Goal: Book appointment/travel/reservation

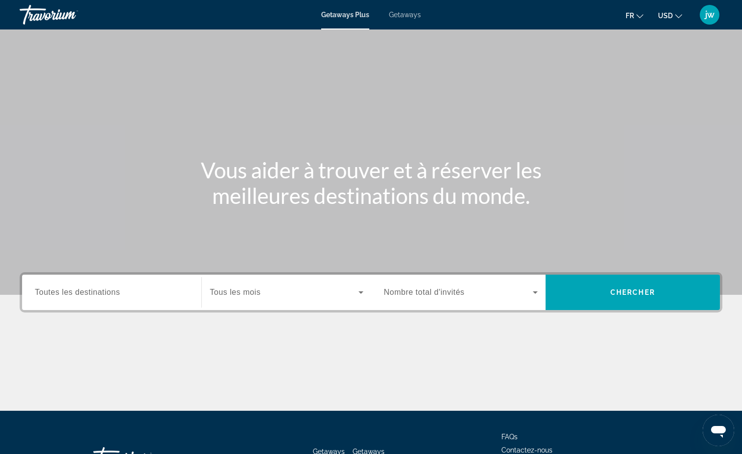
click at [95, 294] on span "Toutes les destinations" at bounding box center [77, 292] width 85 height 8
click at [95, 294] on input "Destination Toutes les destinations" at bounding box center [112, 293] width 154 height 12
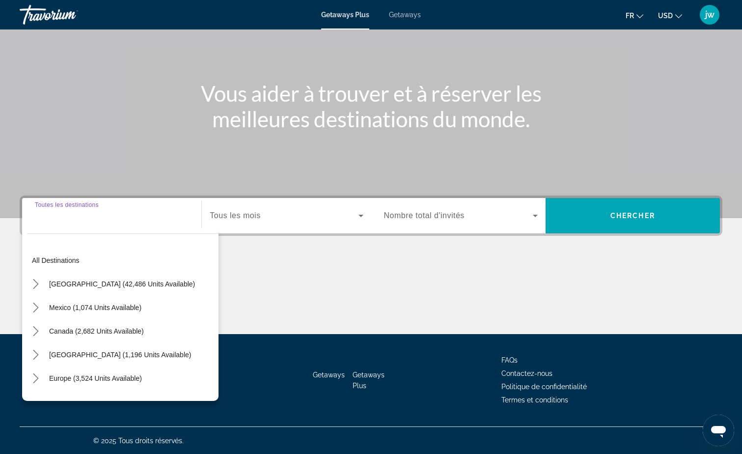
scroll to position [77, 0]
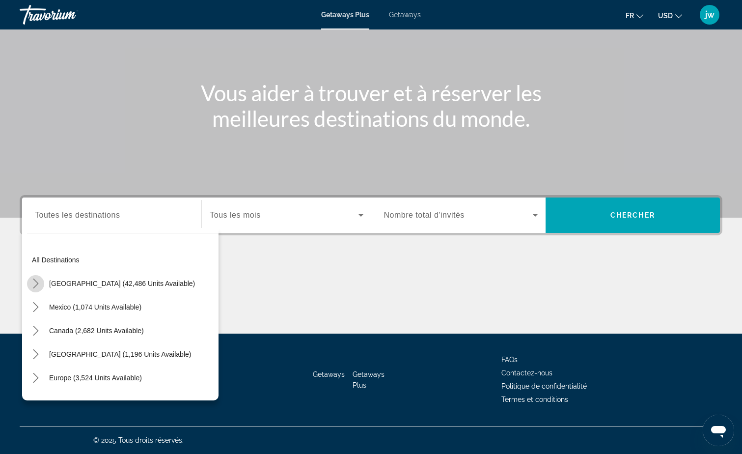
click at [34, 283] on icon "Toggle United States (42,486 units available) submenu" at bounding box center [36, 284] width 10 height 10
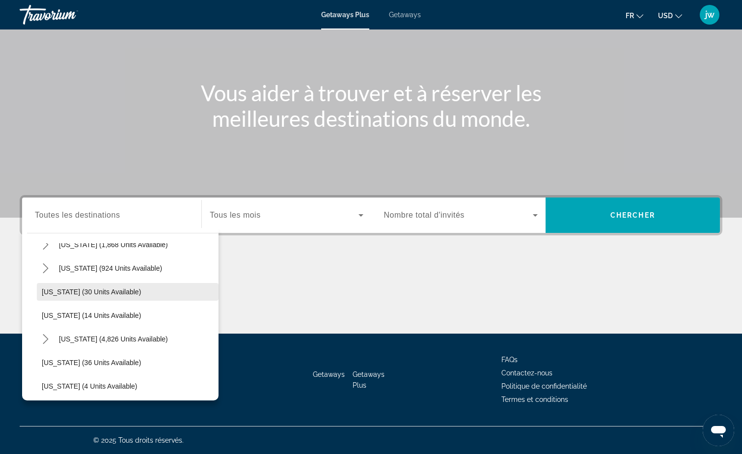
scroll to position [127, 0]
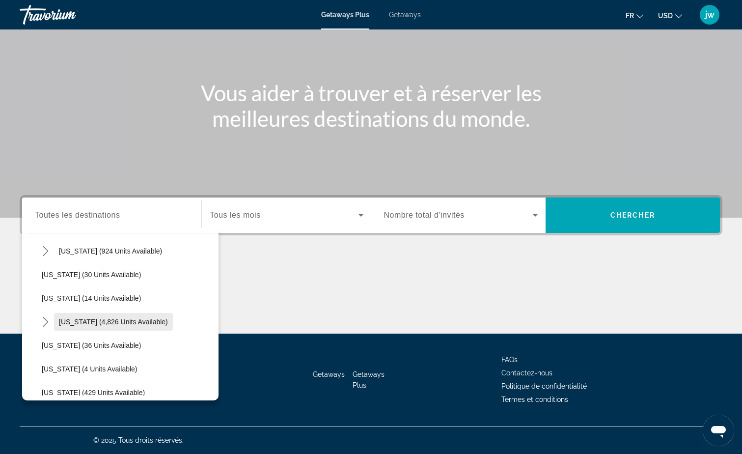
click at [76, 322] on span "Florida (4,826 units available)" at bounding box center [113, 322] width 109 height 8
type input "**********"
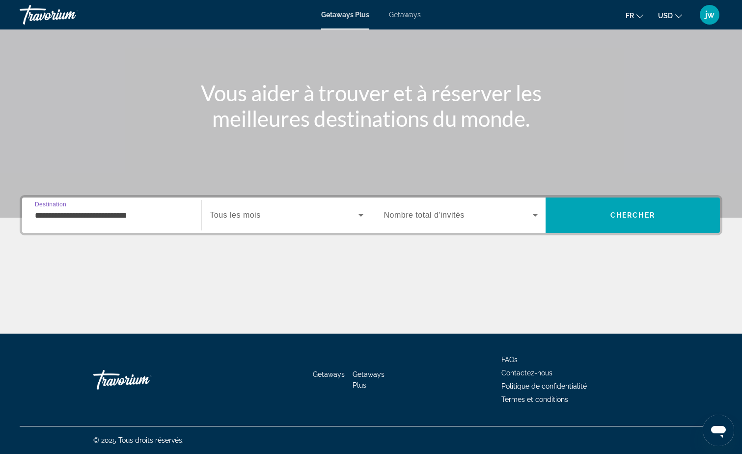
click at [247, 216] on span "Tous les mois" at bounding box center [235, 215] width 51 height 8
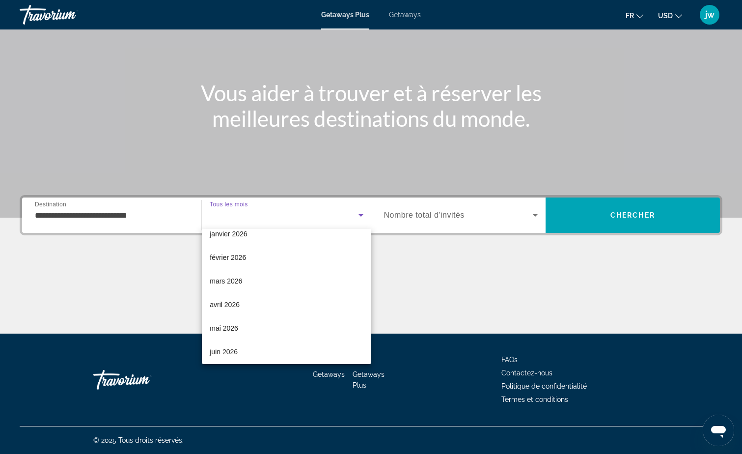
scroll to position [105, 0]
click at [228, 301] on span "avril 2026" at bounding box center [225, 305] width 30 height 12
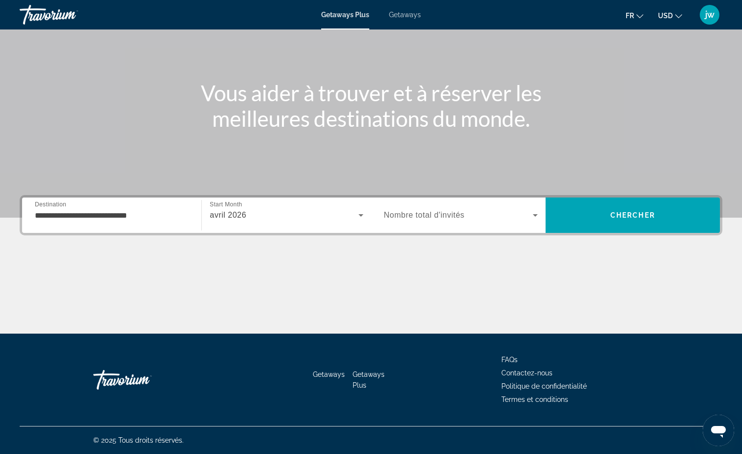
click at [413, 212] on span "Nombre total d'invités" at bounding box center [424, 215] width 81 height 8
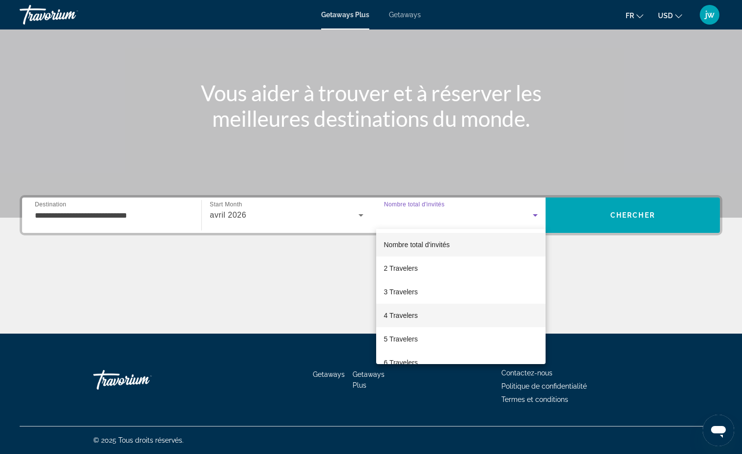
drag, startPoint x: 404, startPoint y: 316, endPoint x: 577, endPoint y: 221, distance: 197.5
click at [407, 314] on span "4 Travelers" at bounding box center [401, 316] width 34 height 12
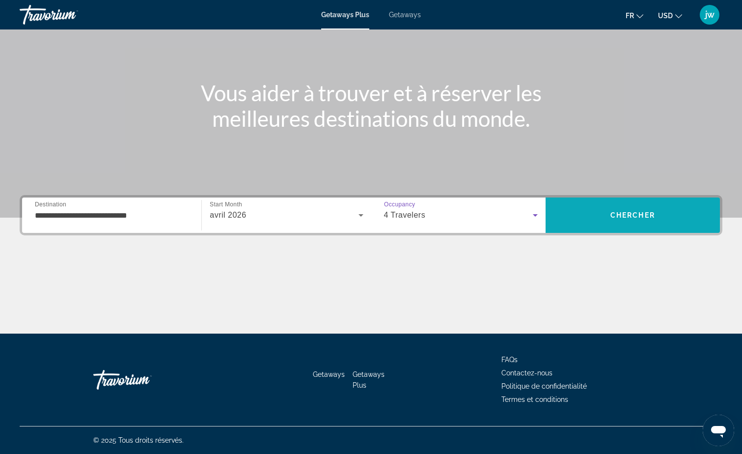
click at [606, 204] on span "Search" at bounding box center [633, 215] width 174 height 24
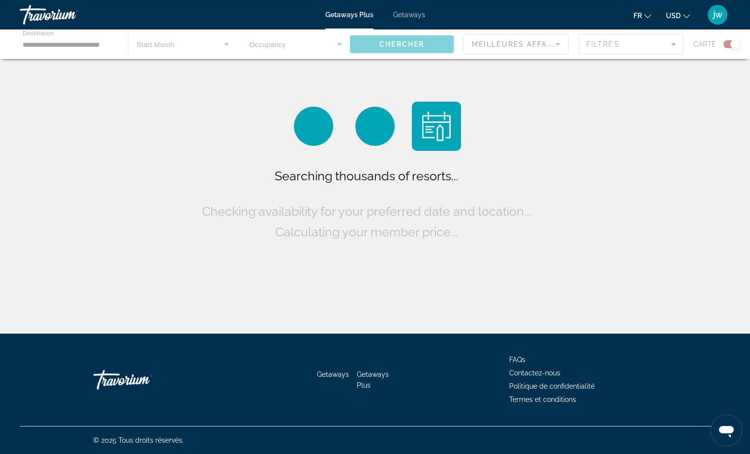
click at [680, 11] on button "USD USD ($) MXN (Mex$) CAD (Can$) GBP (£) EUR (€) AUD (A$) NZD (NZ$) CNY (CN¥)" at bounding box center [678, 15] width 24 height 14
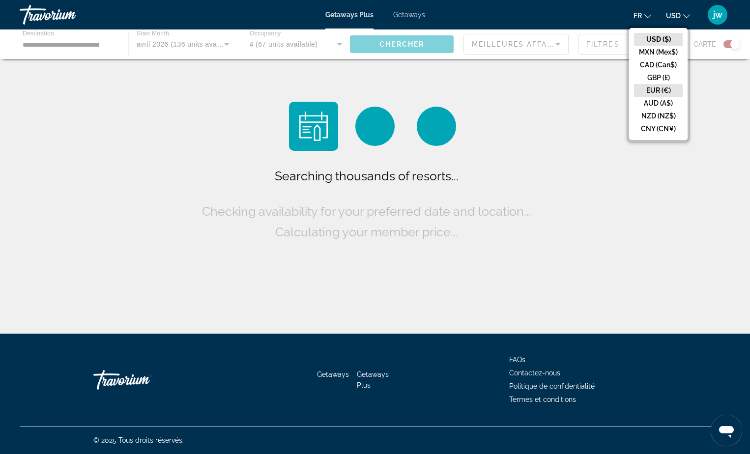
click at [655, 90] on button "EUR (€)" at bounding box center [658, 90] width 49 height 13
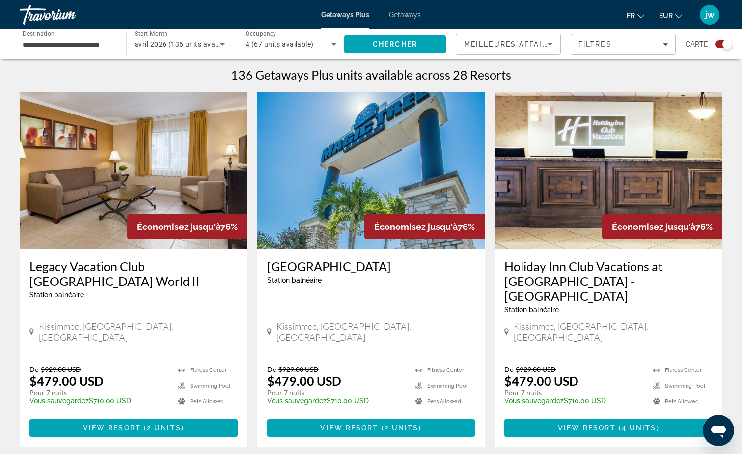
scroll to position [393, 0]
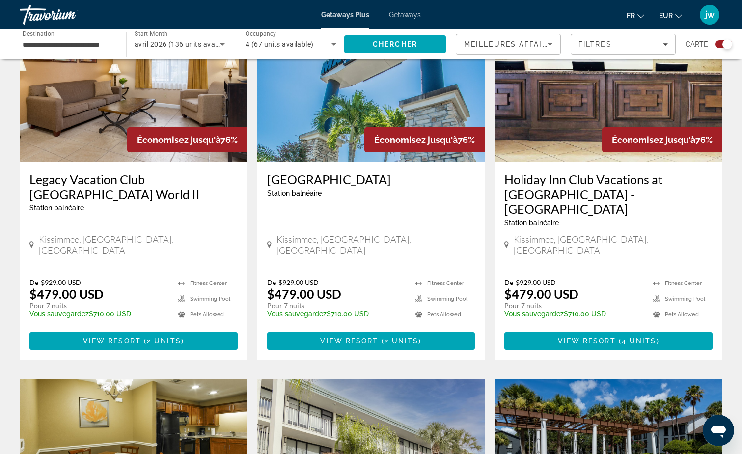
click at [667, 12] on span "EUR" at bounding box center [666, 16] width 14 height 8
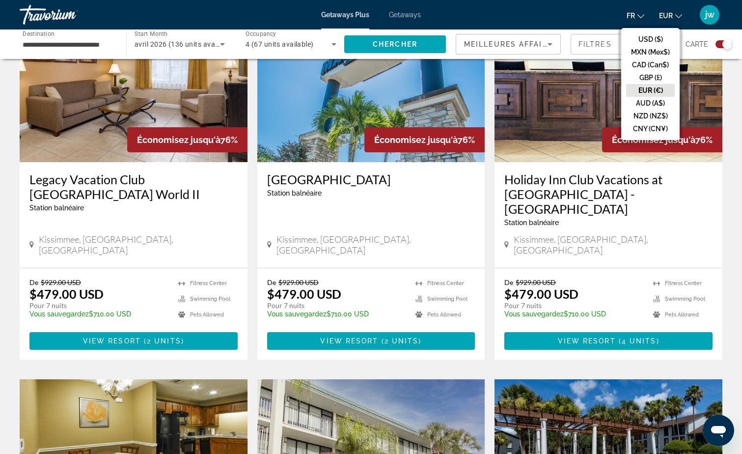
click at [645, 89] on button "EUR (€)" at bounding box center [650, 90] width 49 height 13
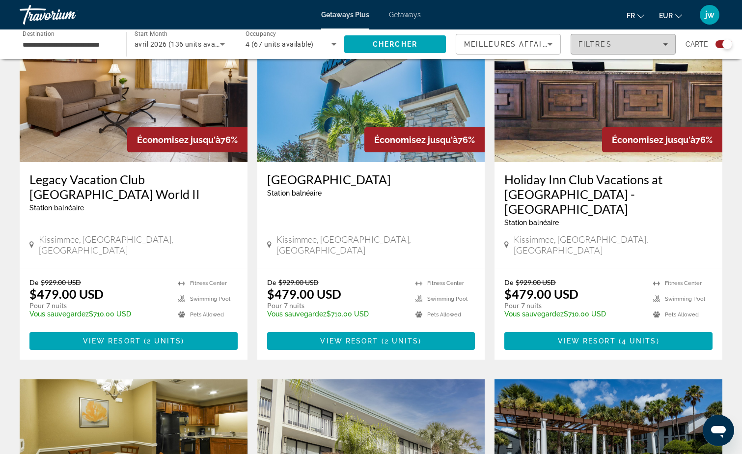
click at [595, 44] on span "Filtres" at bounding box center [595, 44] width 33 height 8
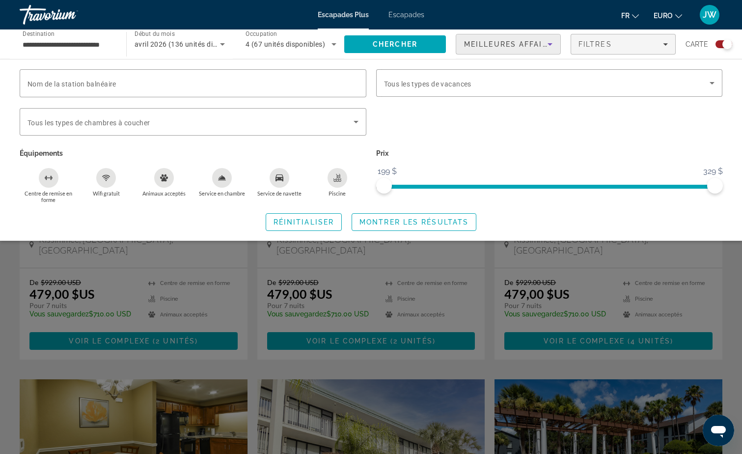
click at [501, 45] on span "Meilleures affaires" at bounding box center [511, 44] width 94 height 8
click at [430, 151] on div at bounding box center [371, 227] width 742 height 454
click at [501, 75] on div "Widget de recherche" at bounding box center [549, 83] width 331 height 28
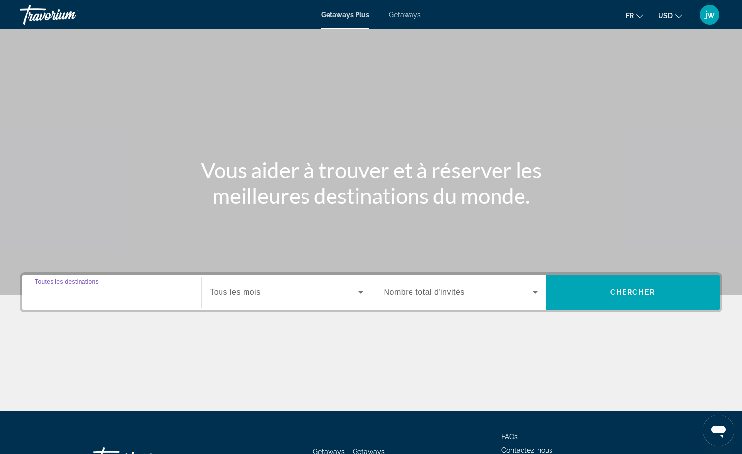
click at [116, 298] on div "Destination Toutes les destinations" at bounding box center [112, 293] width 154 height 28
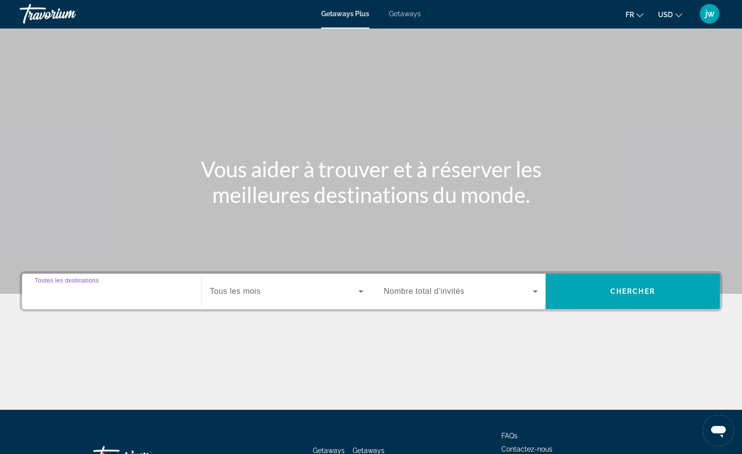
scroll to position [77, 0]
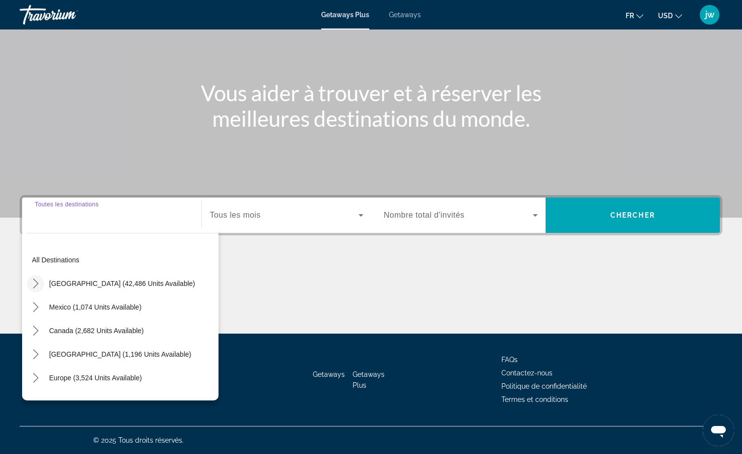
click at [40, 276] on mat-icon "Toggle United States (42,486 units available) submenu" at bounding box center [35, 283] width 17 height 17
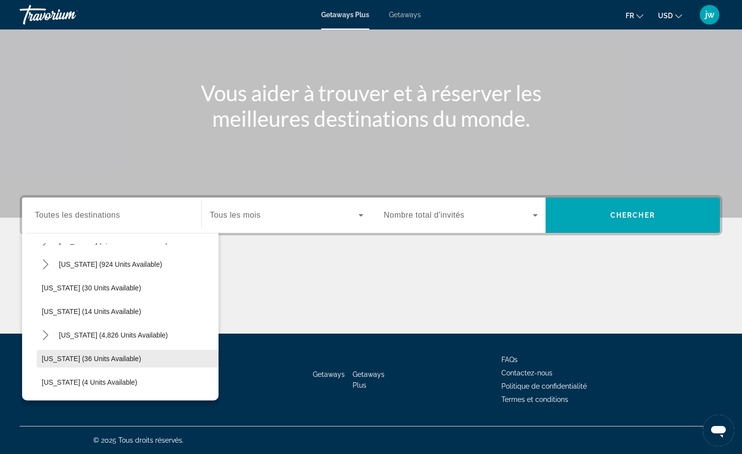
scroll to position [127, 0]
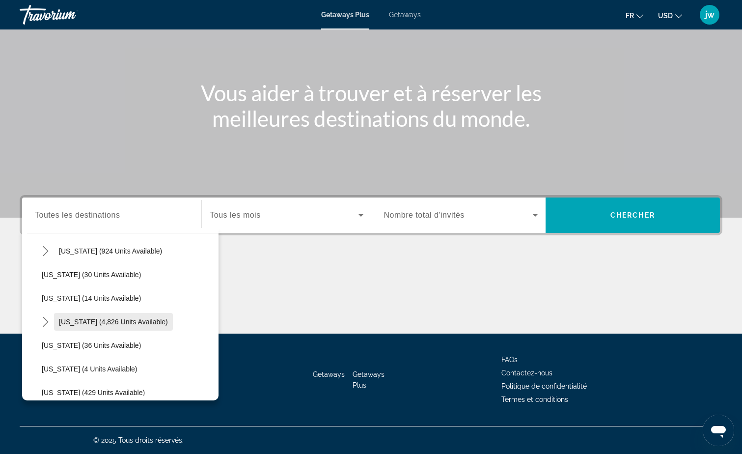
click at [87, 323] on span "Florida (4,826 units available)" at bounding box center [113, 322] width 109 height 8
type input "**********"
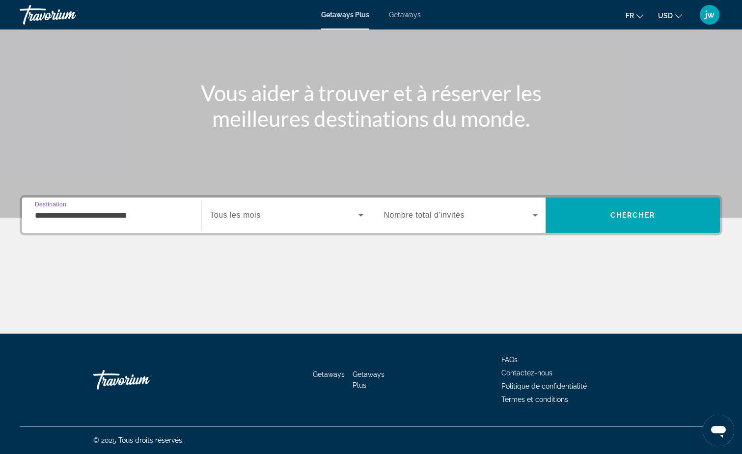
click at [280, 208] on div "Search widget" at bounding box center [286, 215] width 153 height 28
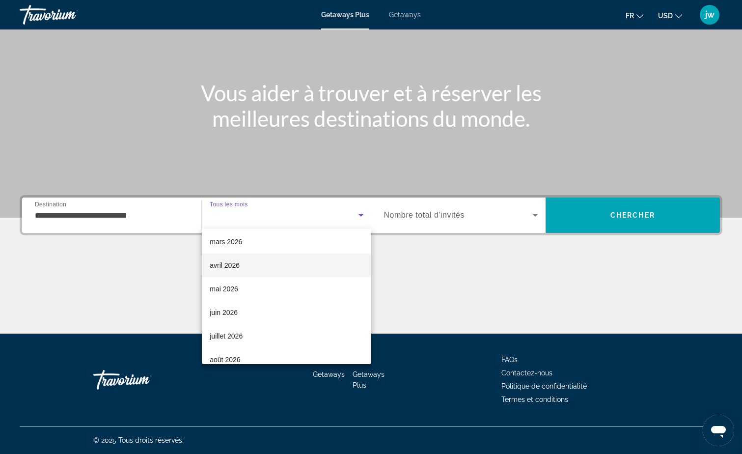
scroll to position [147, 0]
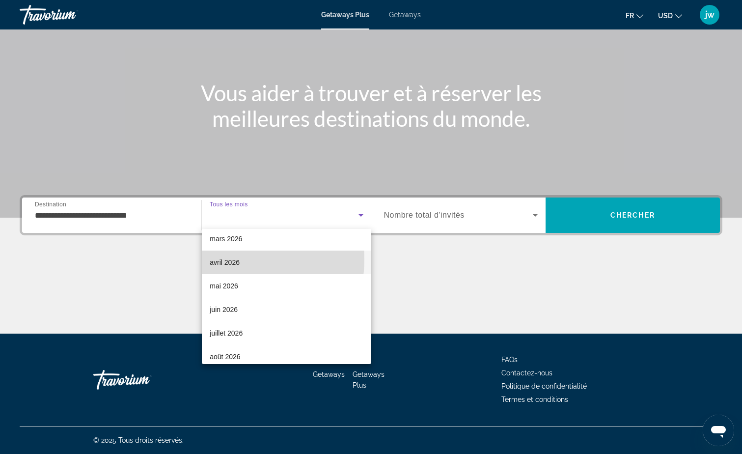
click at [231, 259] on span "avril 2026" at bounding box center [225, 262] width 30 height 12
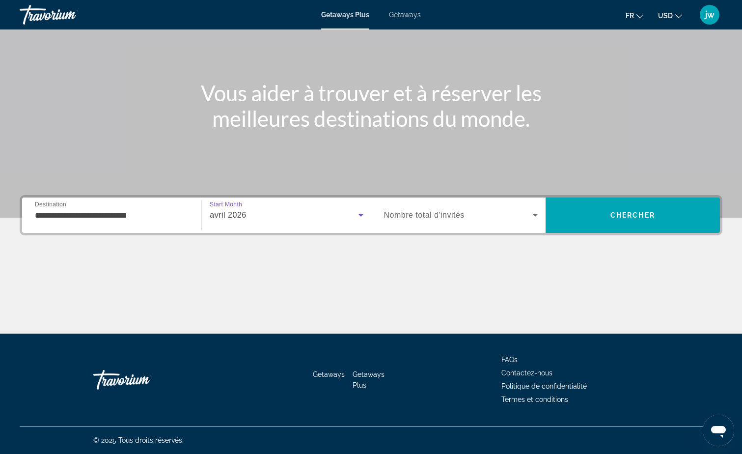
click at [408, 215] on span "Nombre total d'invités" at bounding box center [424, 215] width 81 height 8
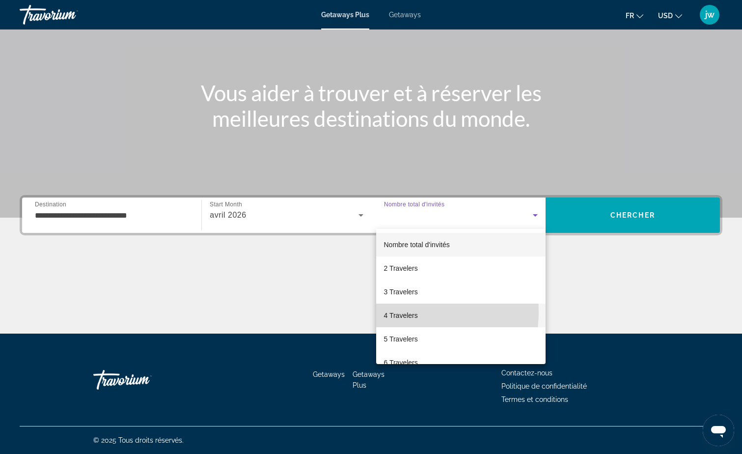
click at [394, 312] on span "4 Travelers" at bounding box center [401, 316] width 34 height 12
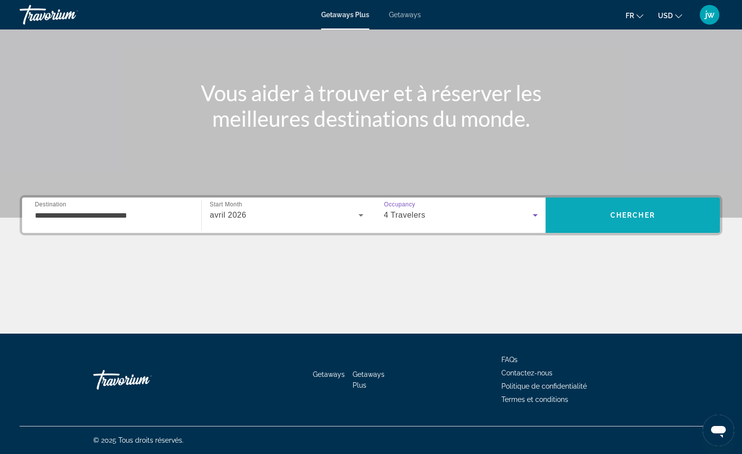
click at [619, 217] on span "Chercher" at bounding box center [633, 215] width 45 height 8
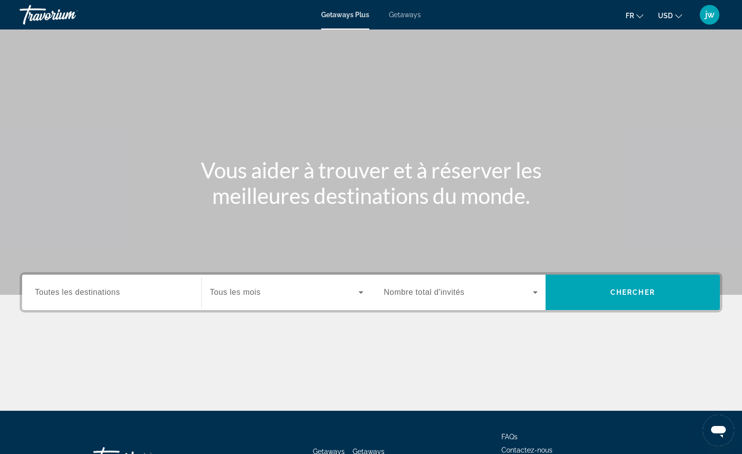
click at [667, 9] on button "USD USD ($) MXN (Mex$) CAD (Can$) GBP (£) EUR (€) AUD (A$) NZD (NZ$) CNY (CN¥)" at bounding box center [670, 15] width 24 height 14
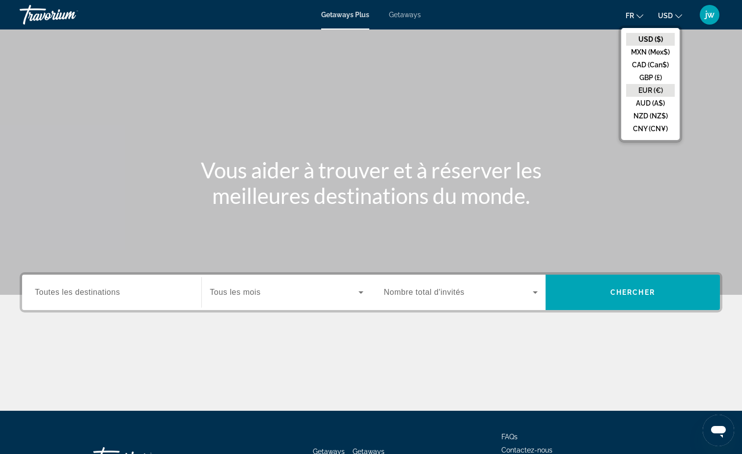
click at [644, 89] on button "EUR (€)" at bounding box center [650, 90] width 49 height 13
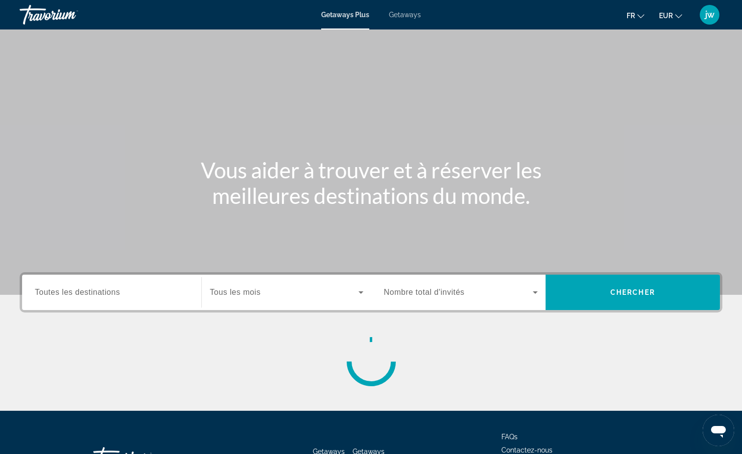
click at [86, 296] on span "Toutes les destinations" at bounding box center [77, 292] width 85 height 8
click at [86, 296] on input "Destination Toutes les destinations" at bounding box center [112, 293] width 154 height 12
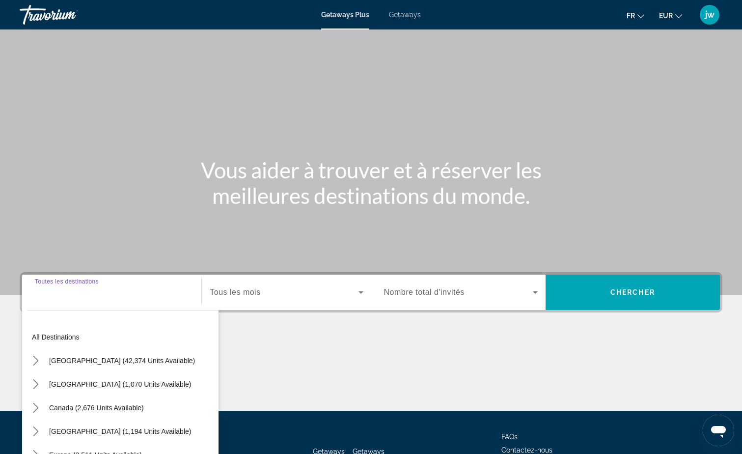
scroll to position [77, 0]
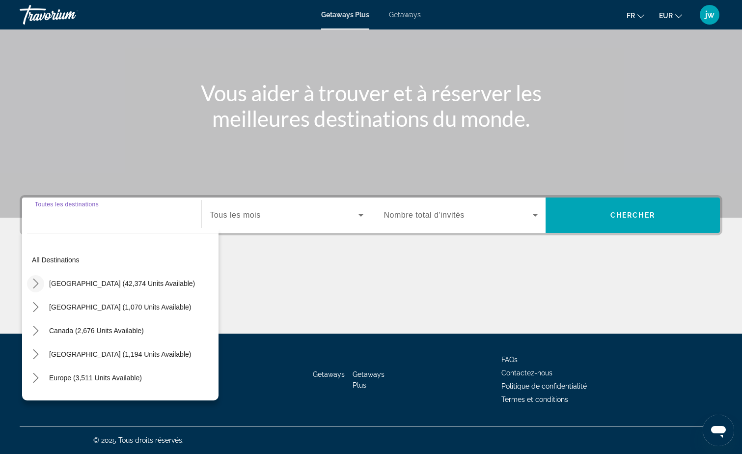
click at [36, 284] on icon "Toggle United States (42,374 units available) submenu" at bounding box center [36, 284] width 10 height 10
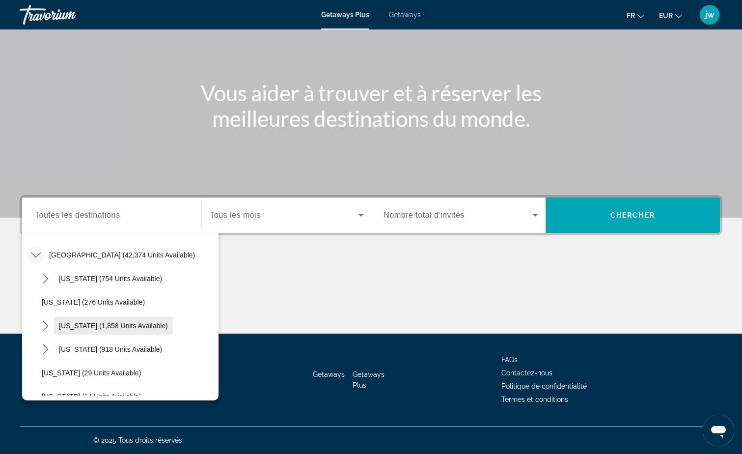
scroll to position [78, 0]
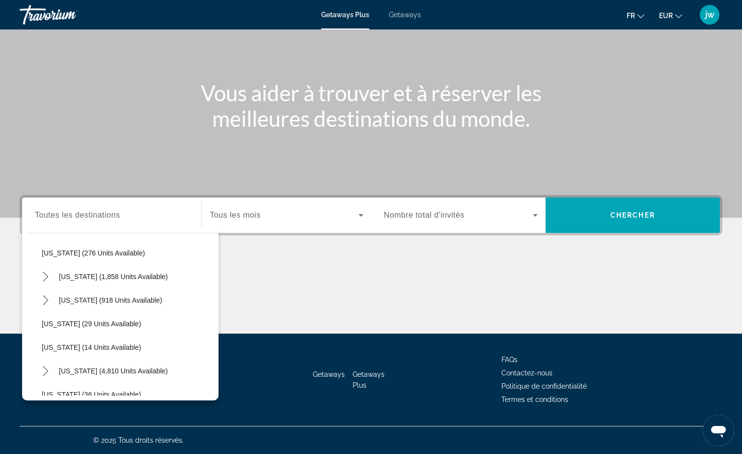
click at [82, 370] on span "[US_STATE] (4,810 units available)" at bounding box center [113, 371] width 109 height 8
type input "**********"
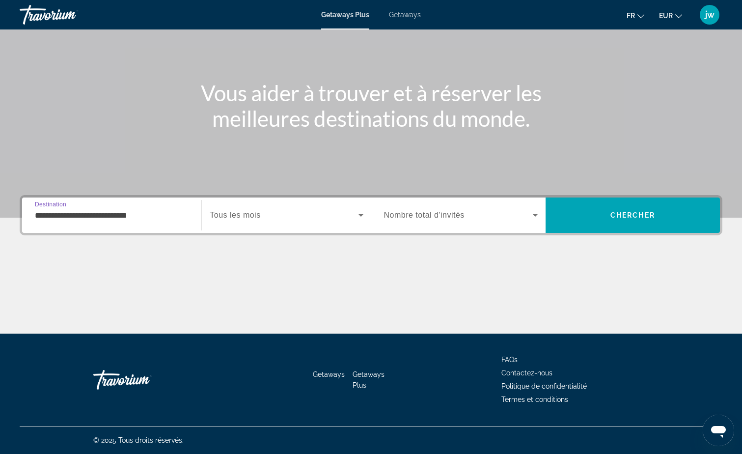
click at [284, 219] on span "Search widget" at bounding box center [284, 215] width 148 height 12
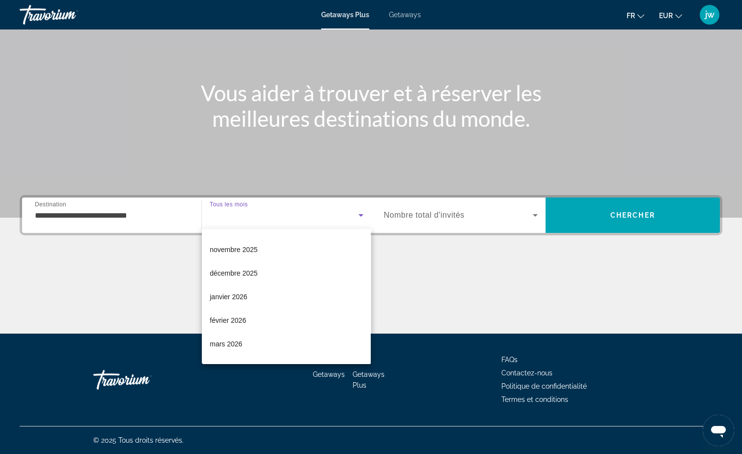
scroll to position [147, 0]
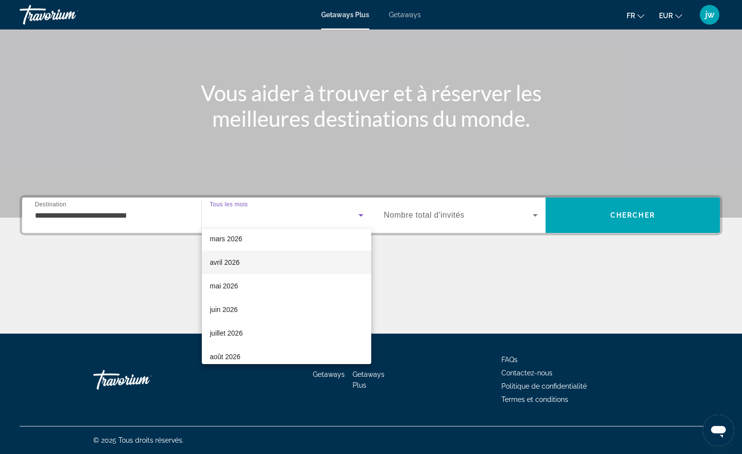
click at [222, 259] on span "avril 2026" at bounding box center [225, 262] width 30 height 12
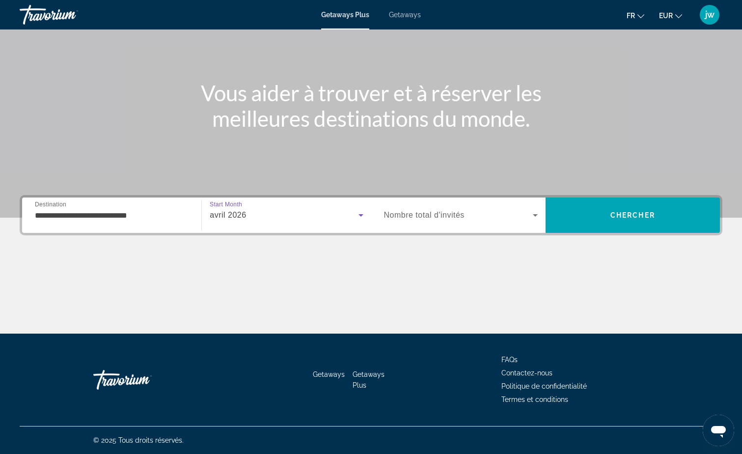
click at [434, 211] on span "Nombre total d'invités" at bounding box center [424, 215] width 81 height 8
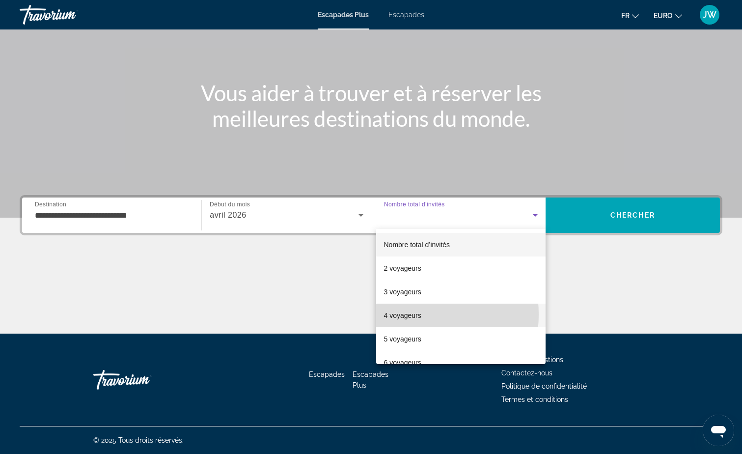
click at [401, 314] on font "4 voyageurs" at bounding box center [402, 316] width 37 height 8
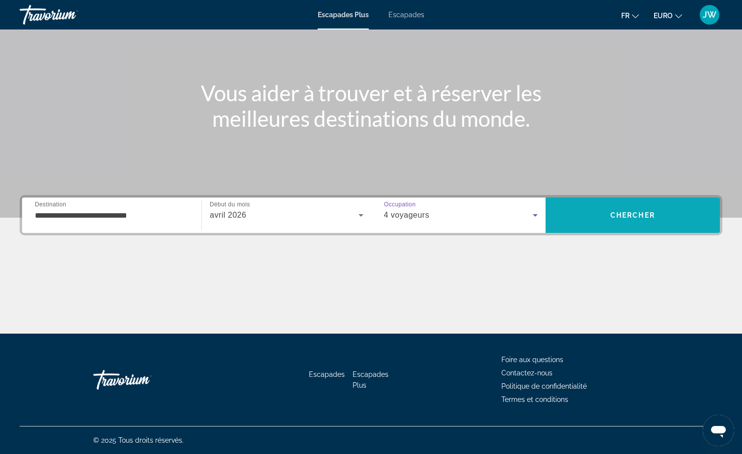
click at [630, 207] on span "Rechercher" at bounding box center [633, 215] width 174 height 24
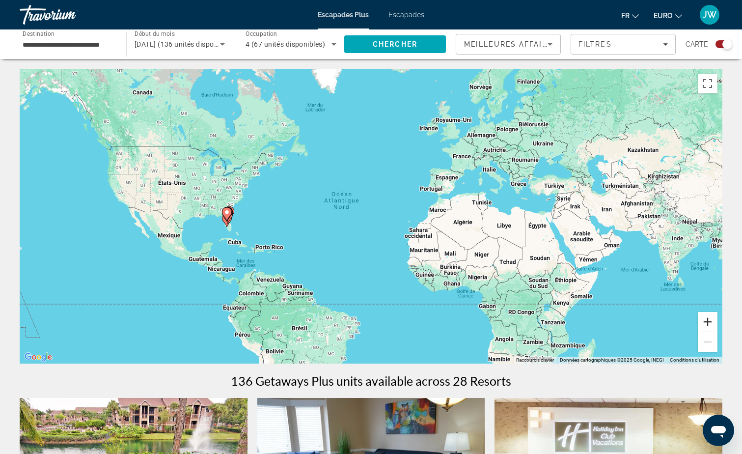
click at [708, 322] on button "Zoom avant" at bounding box center [708, 322] width 20 height 20
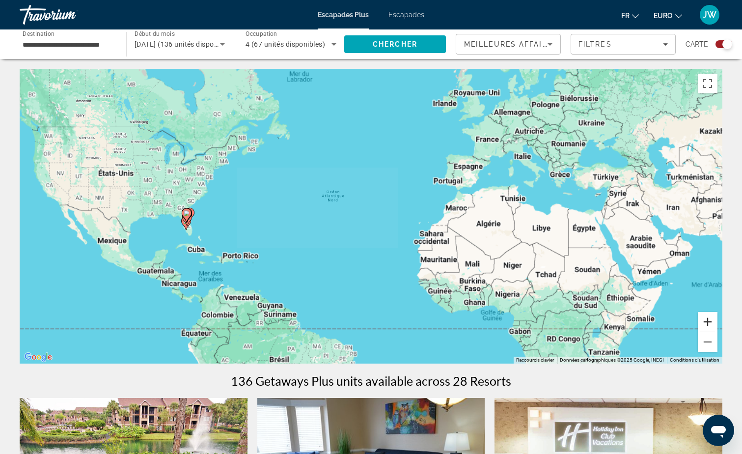
click at [708, 322] on button "Zoom avant" at bounding box center [708, 322] width 20 height 20
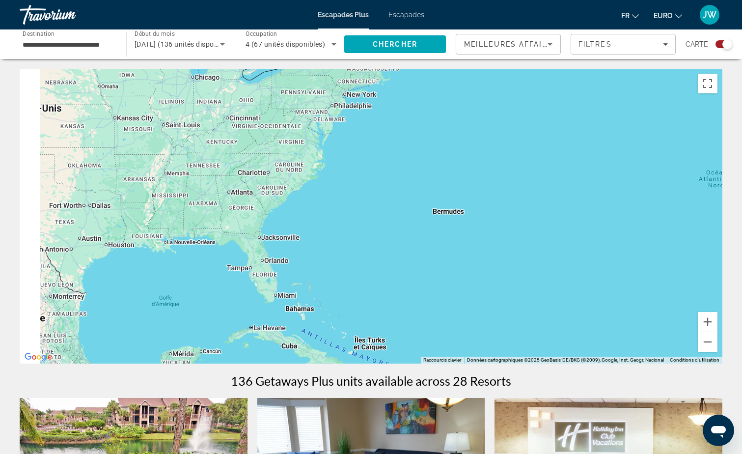
drag, startPoint x: 150, startPoint y: 197, endPoint x: 637, endPoint y: 223, distance: 487.6
click at [642, 221] on div "Contenu principal" at bounding box center [371, 216] width 703 height 295
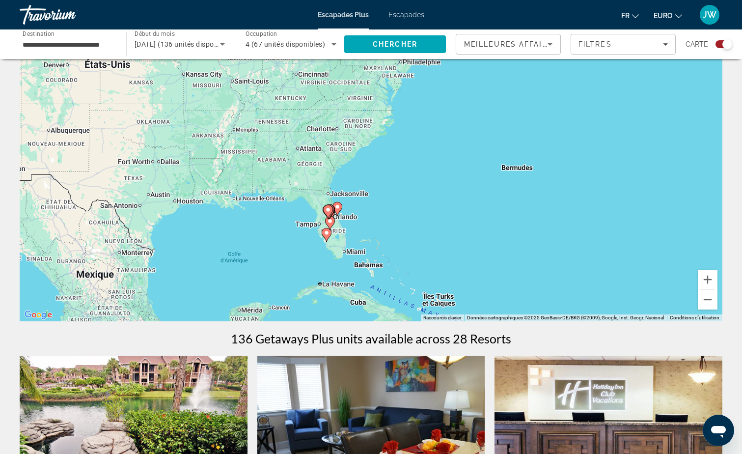
scroll to position [98, 0]
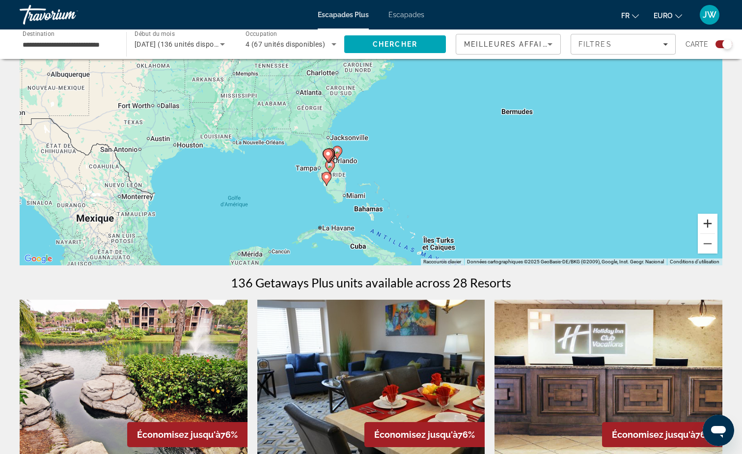
click at [706, 227] on button "Zoom avant" at bounding box center [708, 224] width 20 height 20
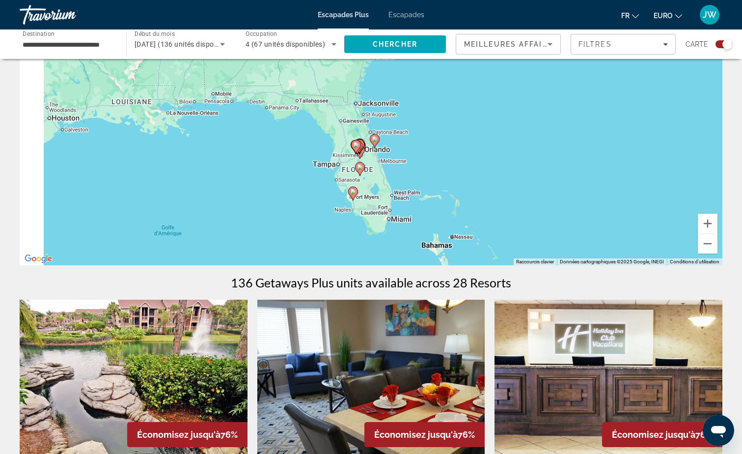
drag, startPoint x: 388, startPoint y: 176, endPoint x: 481, endPoint y: 120, distance: 108.7
click at [481, 120] on div "Pour activer le glissement avec le clavier, appuyez sur Alt+Entrée. Une fois ce…" at bounding box center [371, 118] width 703 height 295
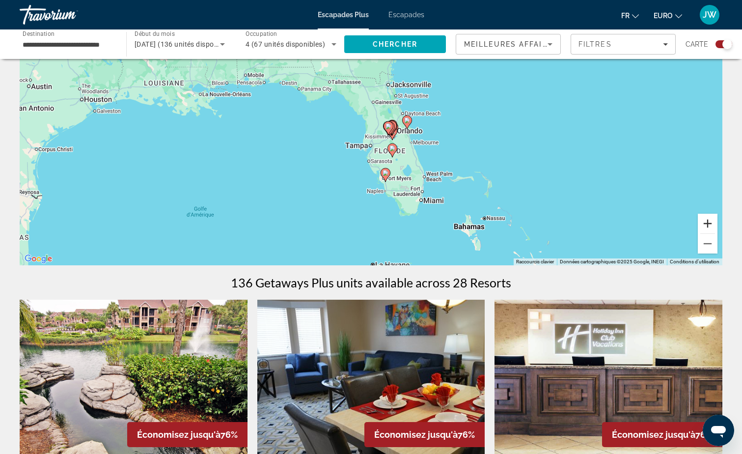
click at [710, 225] on button "Zoom avant" at bounding box center [708, 224] width 20 height 20
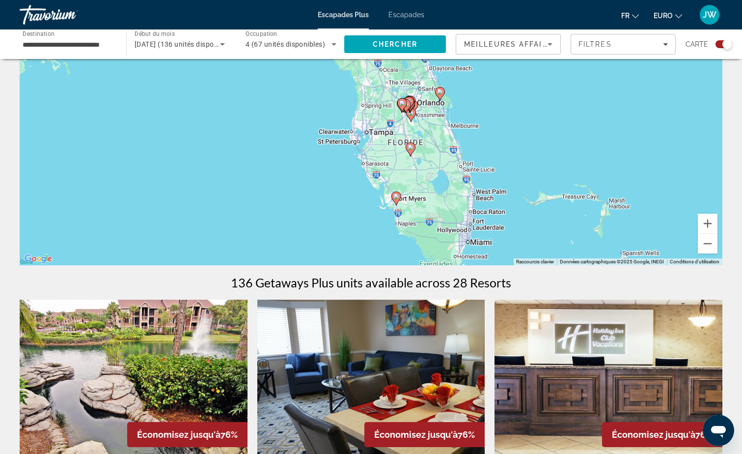
drag, startPoint x: 520, startPoint y: 198, endPoint x: 512, endPoint y: 118, distance: 81.0
click at [513, 118] on div "Pour activer le glissement avec le clavier, appuyez sur Alt+Entrée. Une fois ce…" at bounding box center [371, 118] width 703 height 295
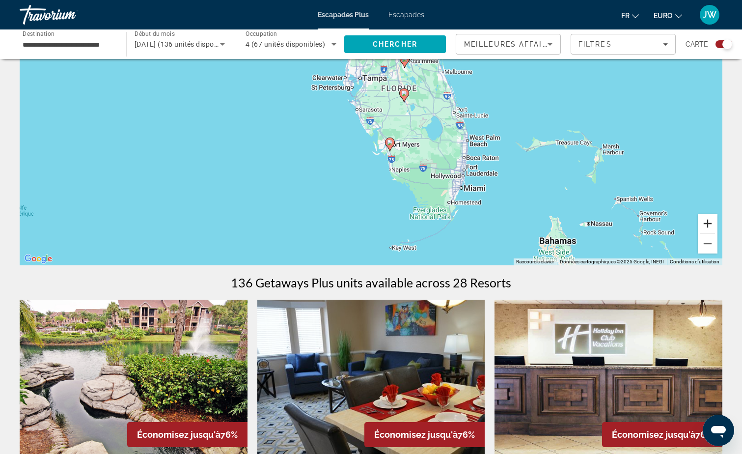
click at [709, 223] on button "Zoom avant" at bounding box center [708, 224] width 20 height 20
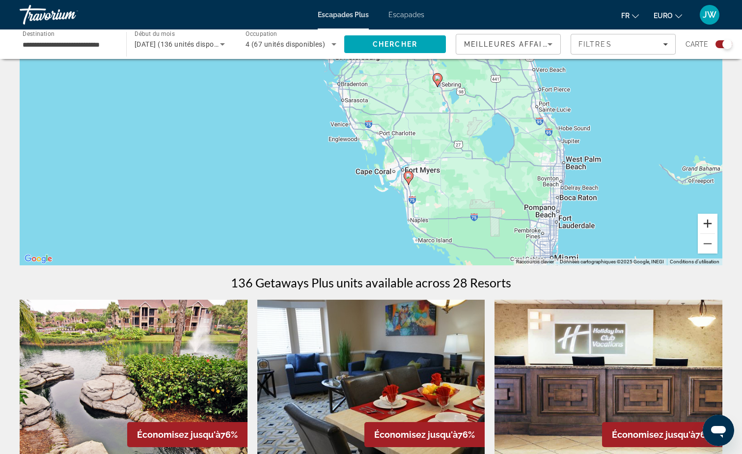
click at [709, 223] on button "Zoom avant" at bounding box center [708, 224] width 20 height 20
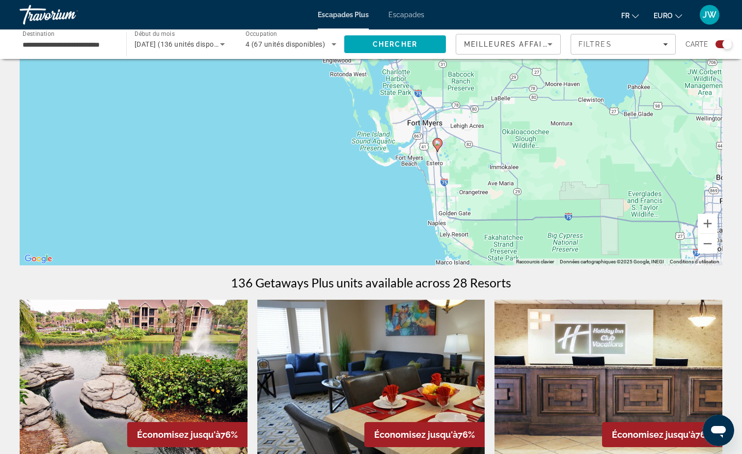
drag, startPoint x: 555, startPoint y: 184, endPoint x: 544, endPoint y: 85, distance: 99.8
click at [545, 85] on div "Pour activer le glissement avec le clavier, appuyez sur Alt+Entrée. Une fois ce…" at bounding box center [371, 118] width 703 height 295
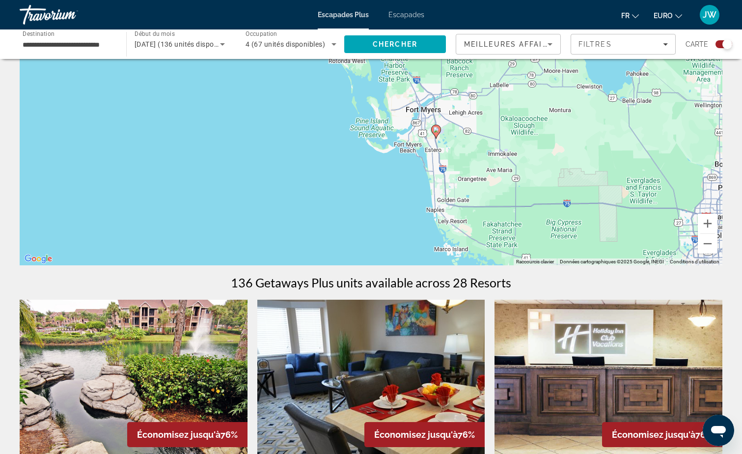
click at [435, 129] on image "Contenu principal" at bounding box center [436, 130] width 6 height 6
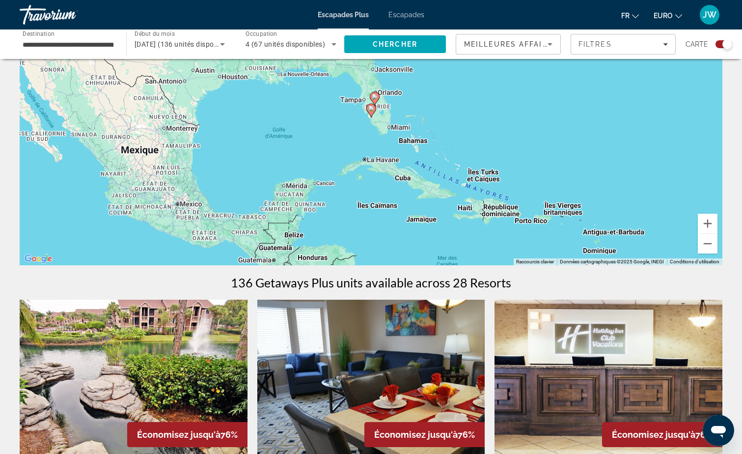
click at [369, 110] on image "Contenu principal" at bounding box center [371, 109] width 6 height 6
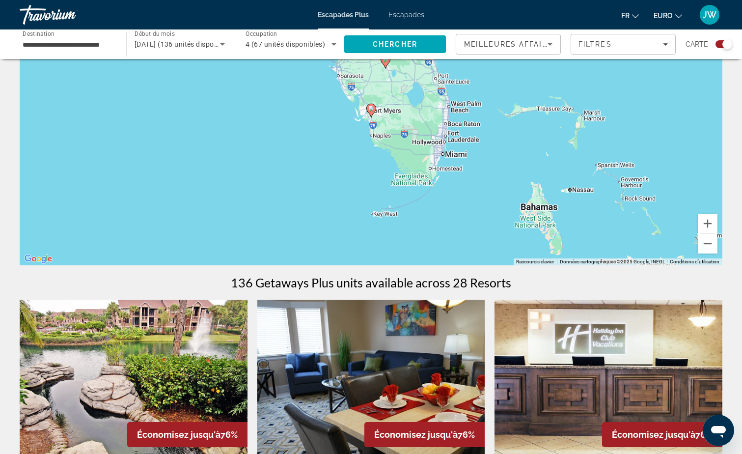
click at [368, 111] on icon "Contenu principal" at bounding box center [371, 110] width 9 height 13
type input "**********"
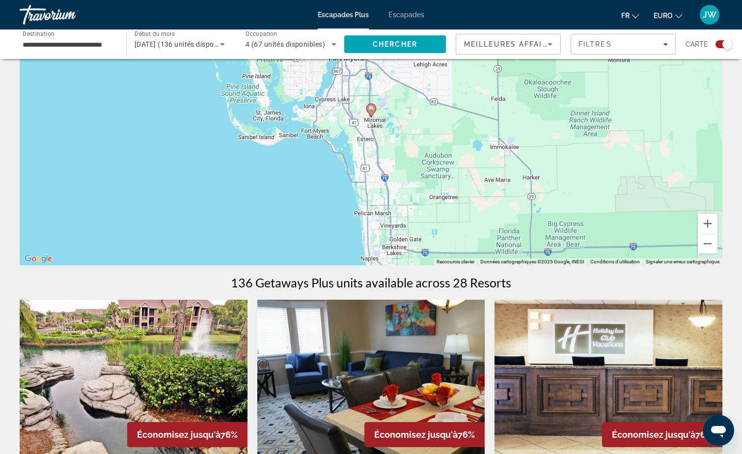
click at [369, 109] on image "Contenu principal" at bounding box center [371, 109] width 6 height 6
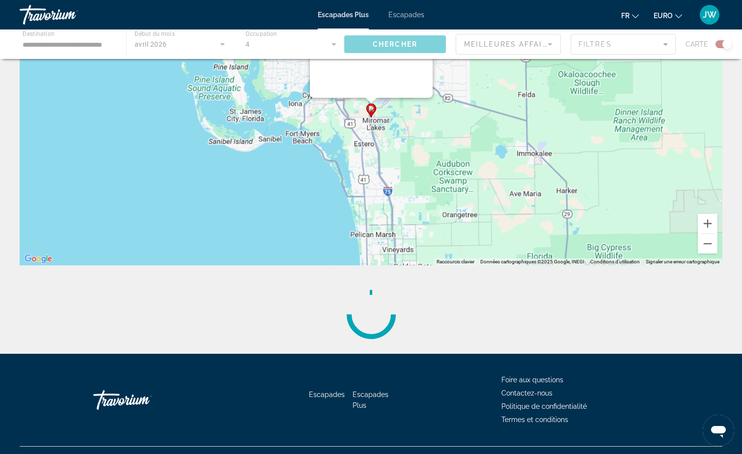
scroll to position [0, 0]
